Goal: Check status: Check status

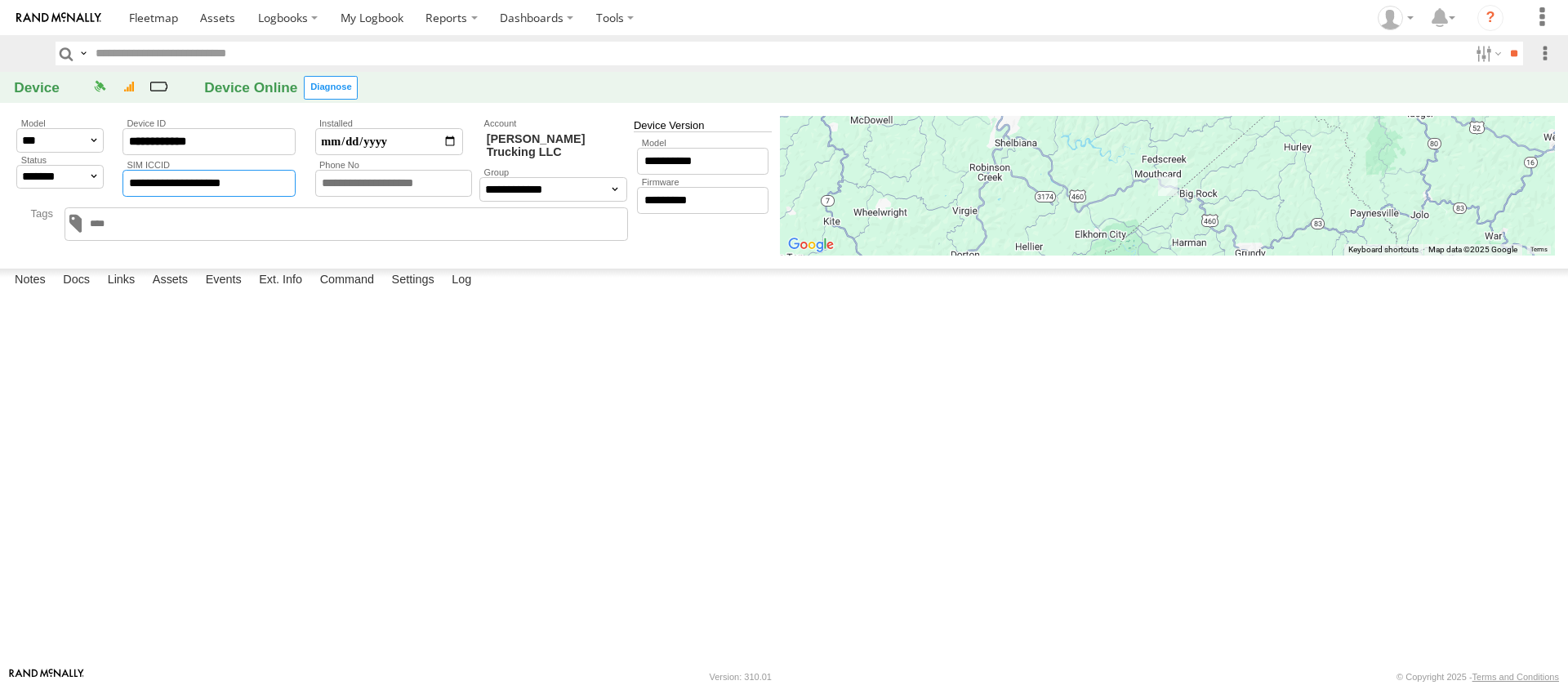
click at [235, 184] on input "**********" at bounding box center [208, 184] width 173 height 27
